Goal: Task Accomplishment & Management: Use online tool/utility

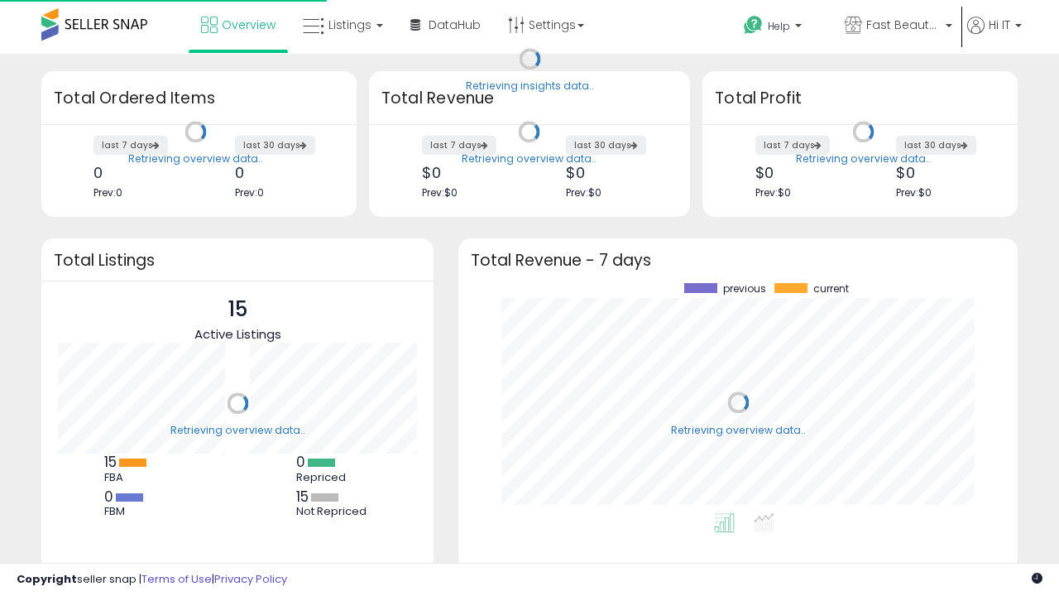
scroll to position [230, 526]
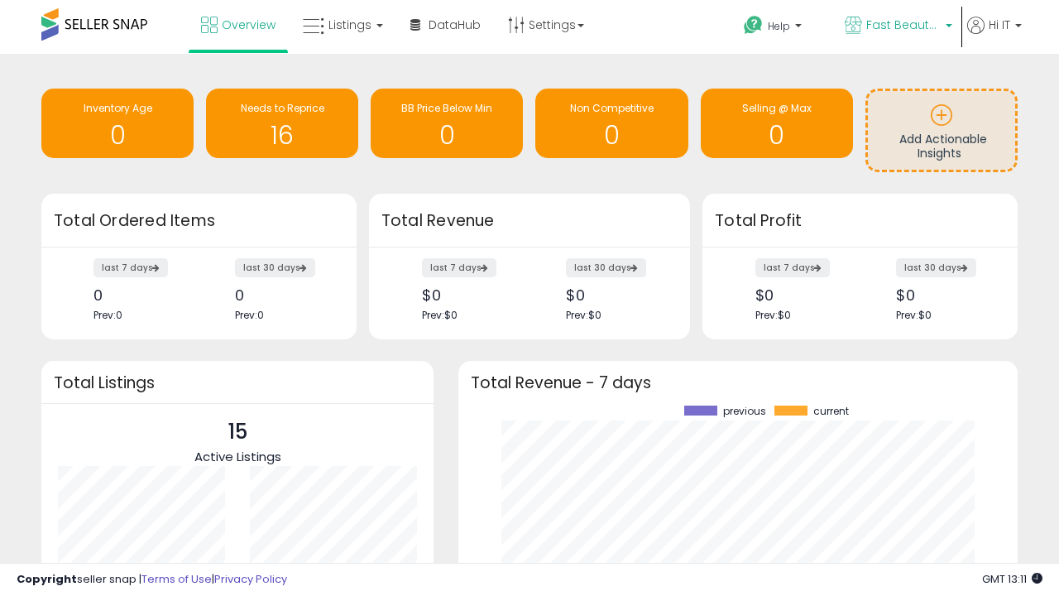
click at [897, 26] on span "Fast Beauty ([GEOGRAPHIC_DATA])" at bounding box center [903, 25] width 74 height 17
click at [0, 0] on span "Fast Beauty ([GEOGRAPHIC_DATA])" at bounding box center [0, 0] width 0 height 0
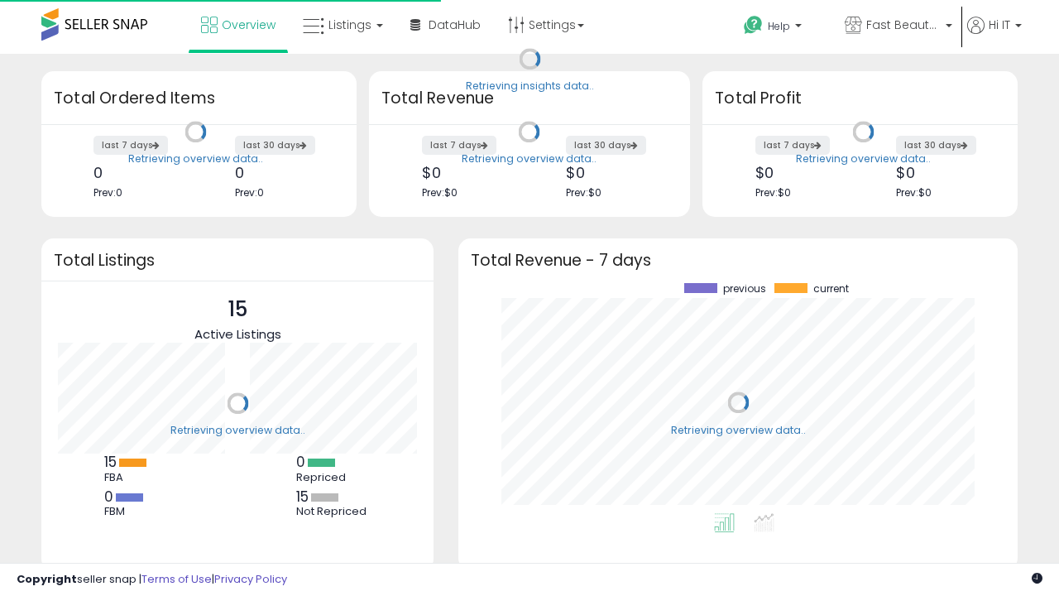
scroll to position [230, 526]
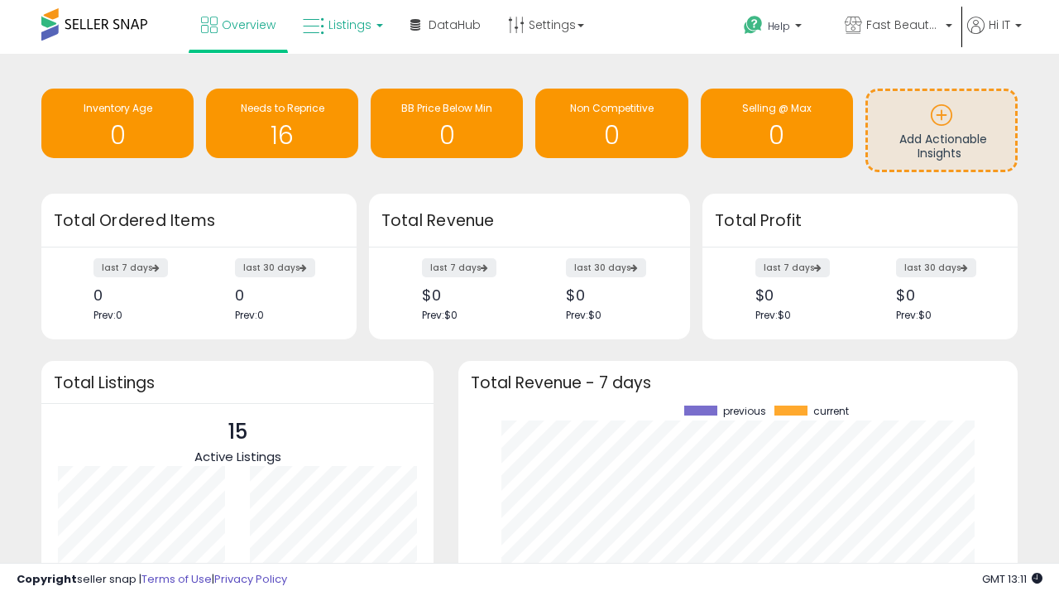
click at [341, 25] on span "Listings" at bounding box center [350, 25] width 43 height 17
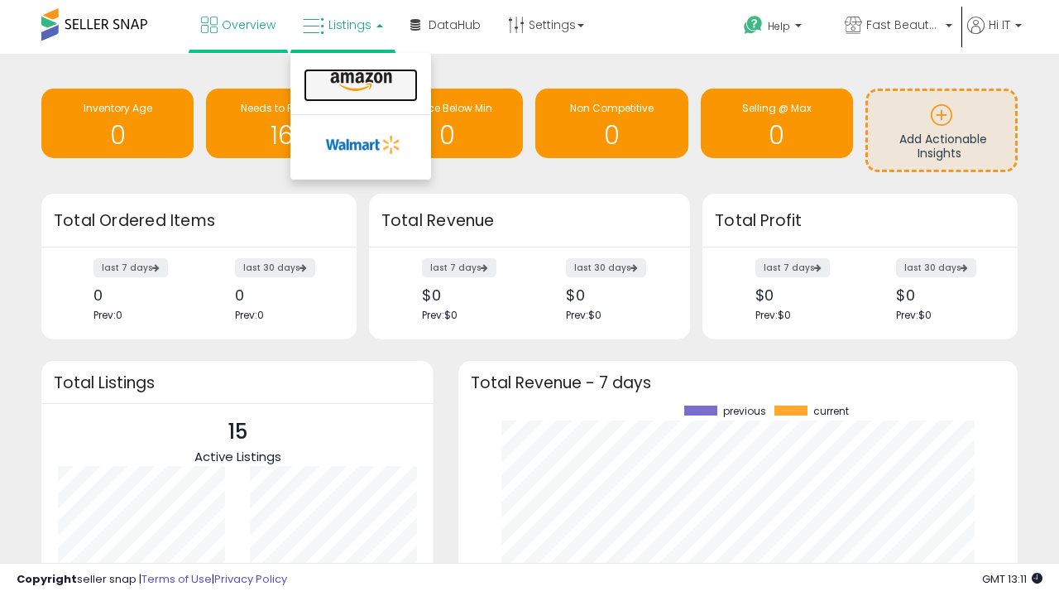
click at [359, 82] on icon at bounding box center [361, 82] width 72 height 22
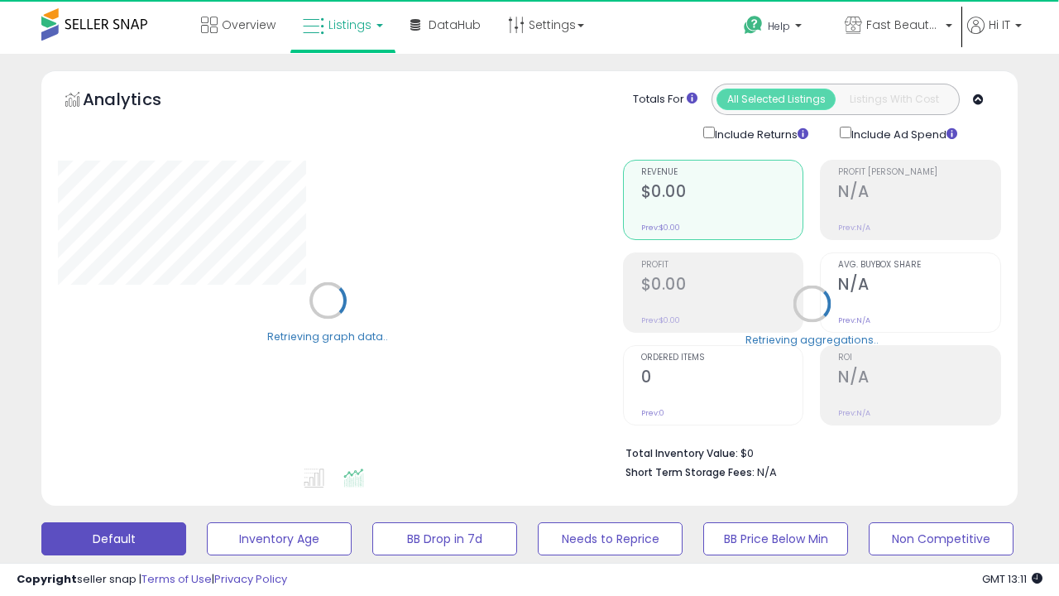
click at [207, 522] on button "All_Inventory" at bounding box center [279, 538] width 145 height 33
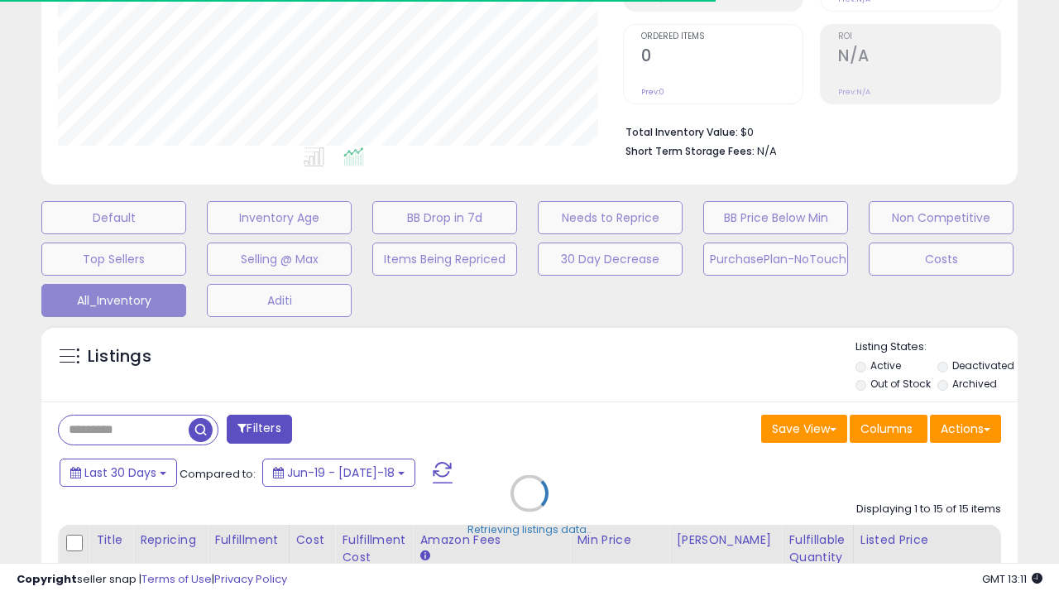
scroll to position [210, 0]
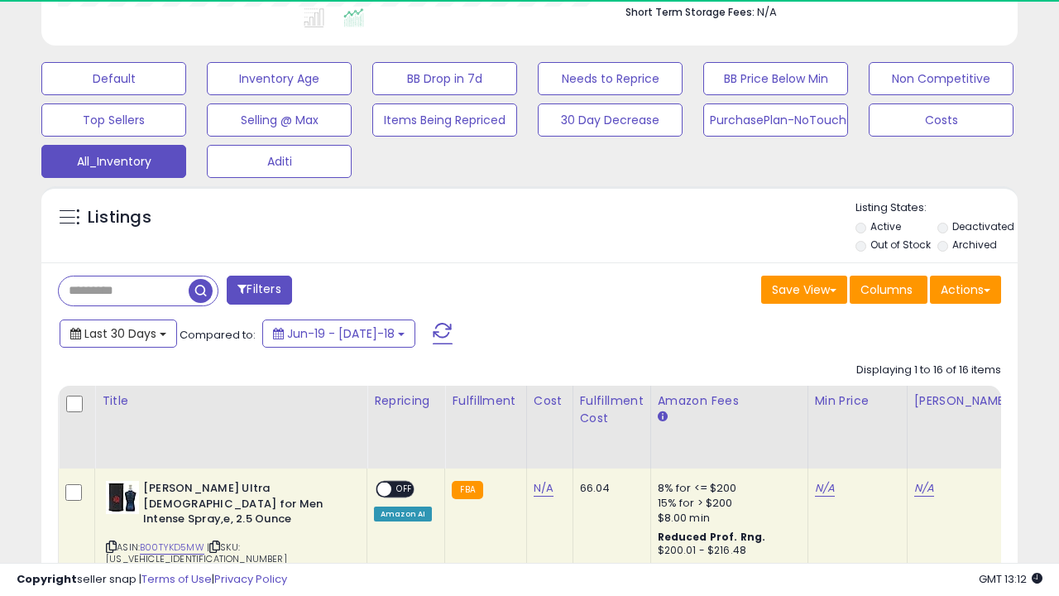
click at [105, 325] on span "Last 30 Days" at bounding box center [120, 333] width 72 height 17
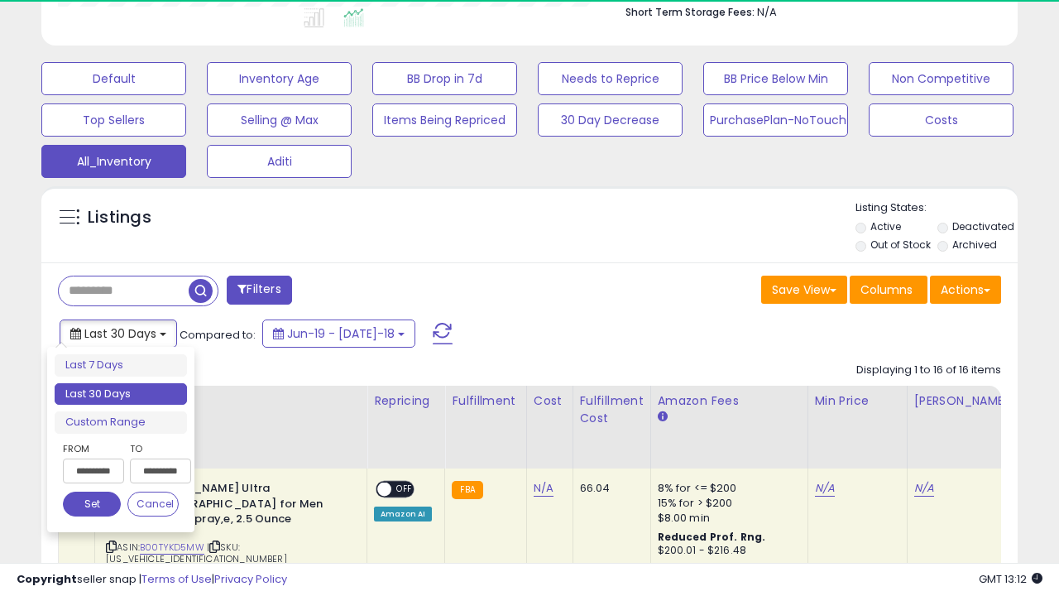
scroll to position [0, 12]
